Goal: Navigation & Orientation: Find specific page/section

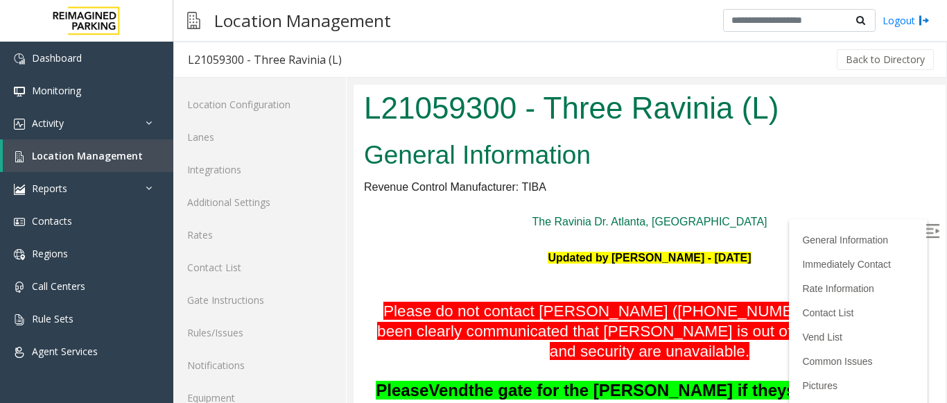
scroll to position [54, 0]
click at [69, 15] on img at bounding box center [86, 21] width 83 height 42
